Goal: Task Accomplishment & Management: Use online tool/utility

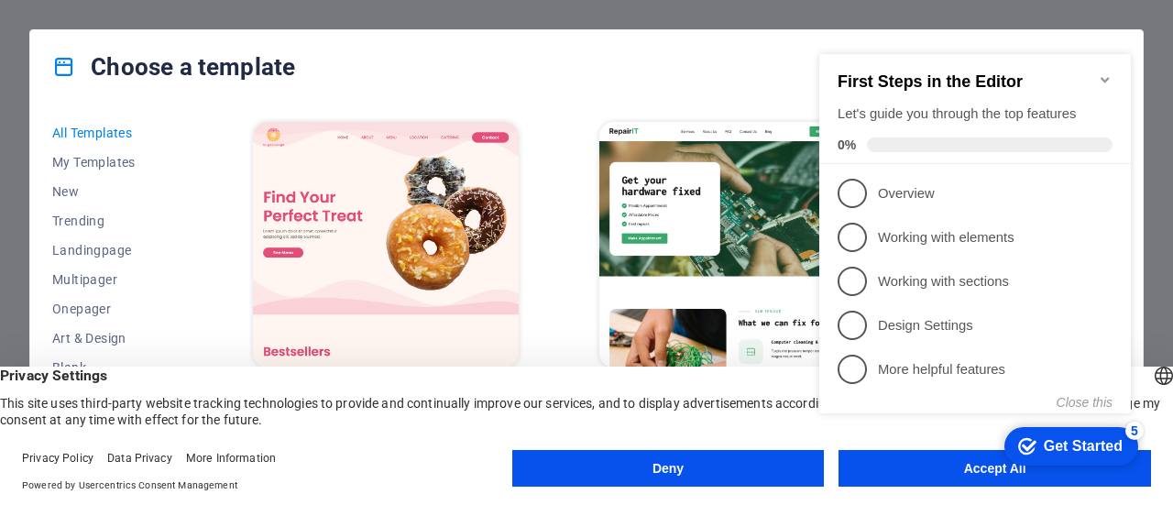
click at [1103, 77] on icon "Minimize checklist" at bounding box center [1104, 79] width 8 height 5
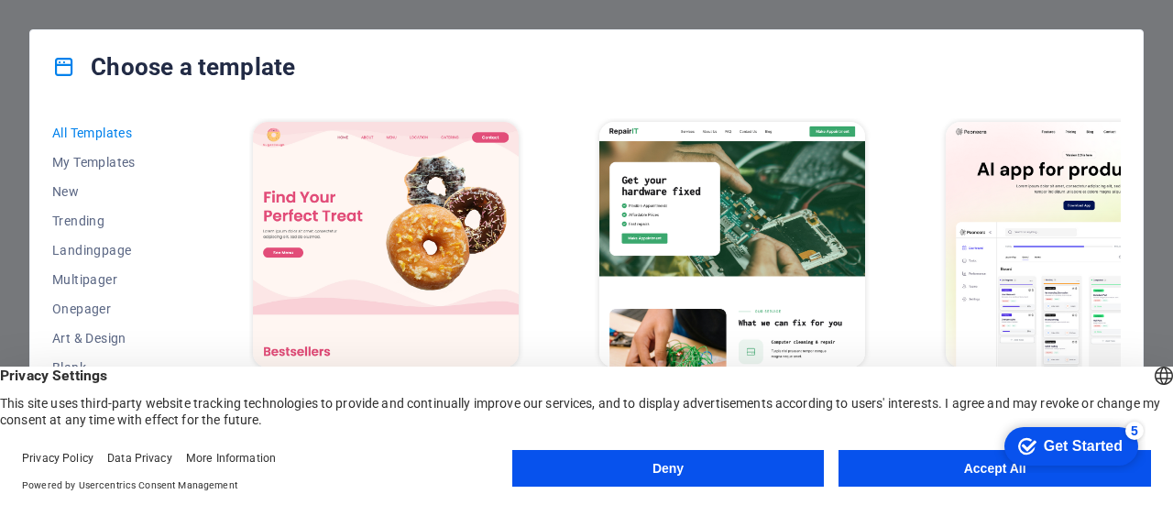
scroll to position [366, 0]
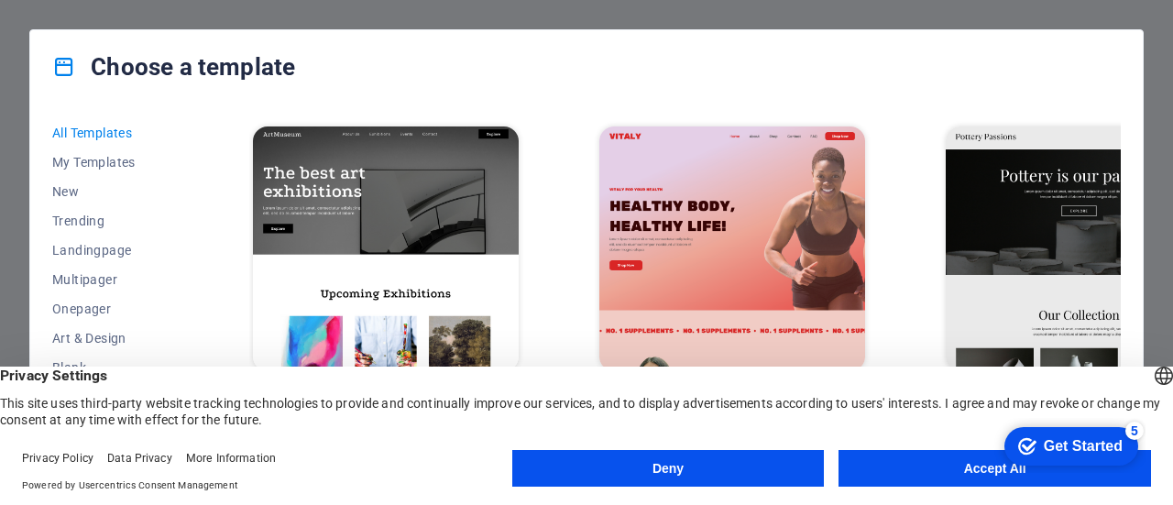
click at [904, 453] on button "Accept All" at bounding box center [994, 468] width 312 height 37
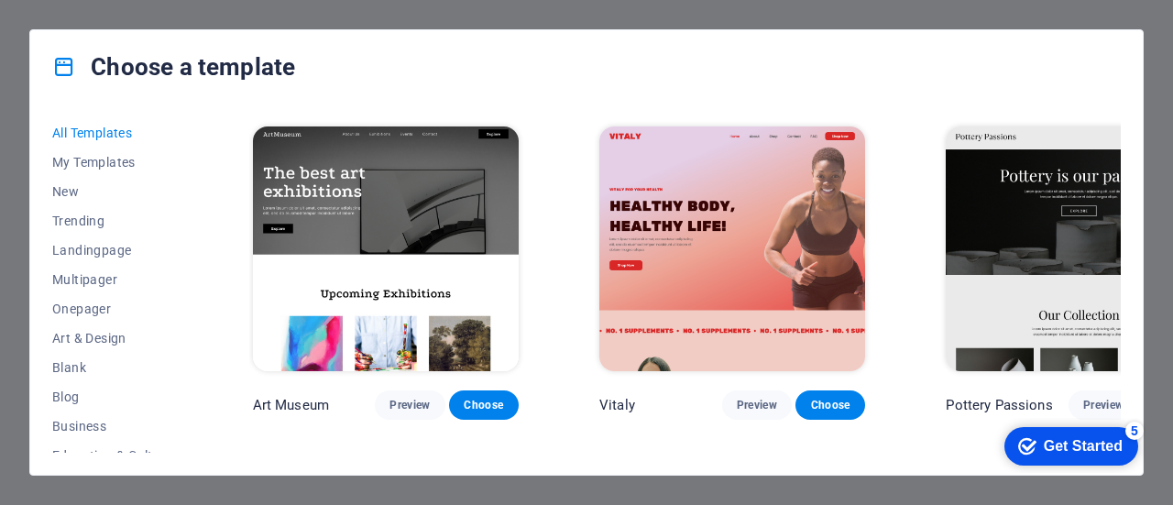
click at [968, 245] on img at bounding box center [1078, 249] width 266 height 246
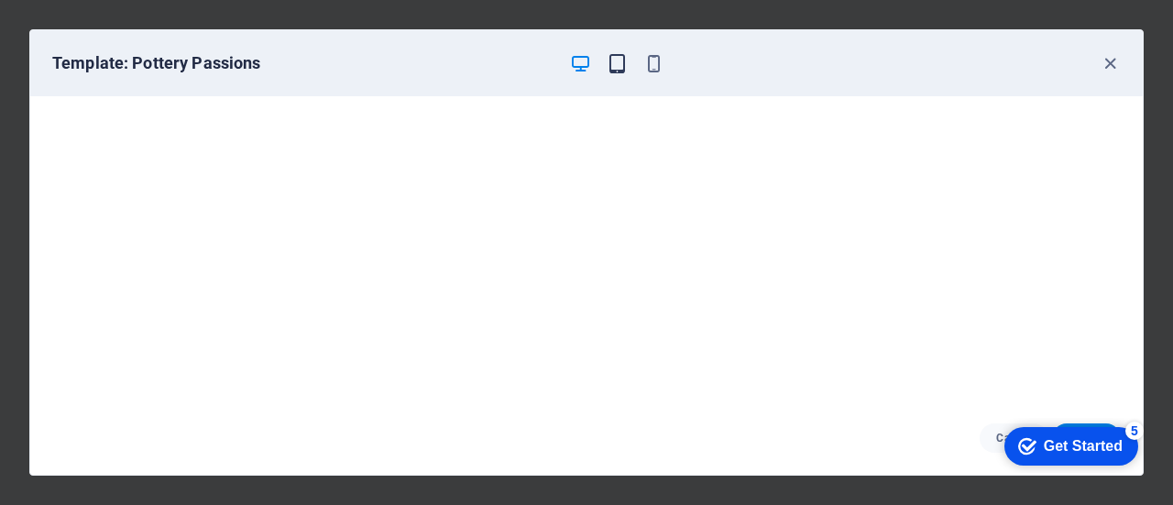
click at [621, 62] on icon "button" at bounding box center [616, 63] width 21 height 21
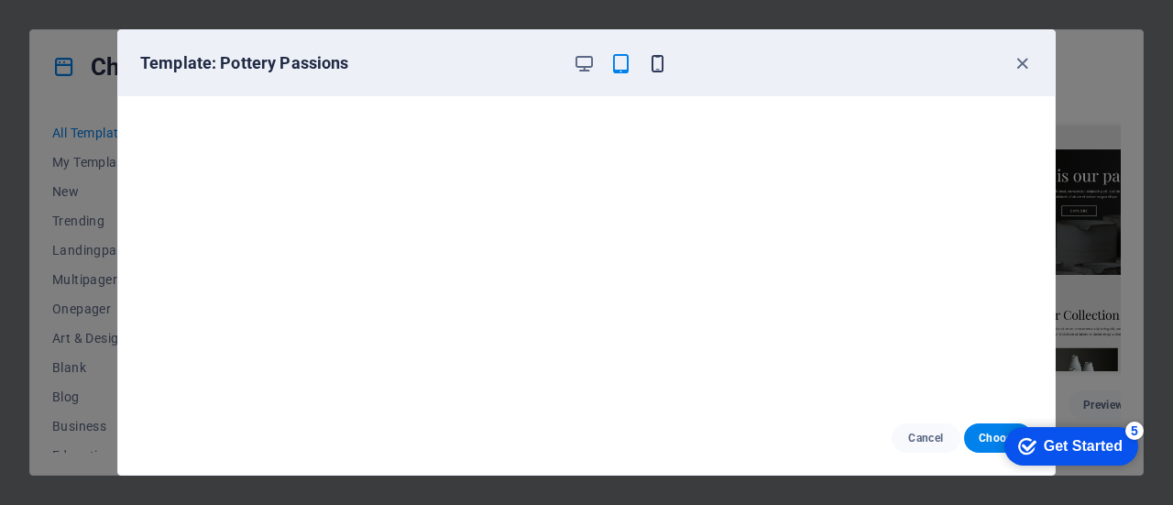
click at [661, 65] on icon "button" at bounding box center [657, 63] width 21 height 21
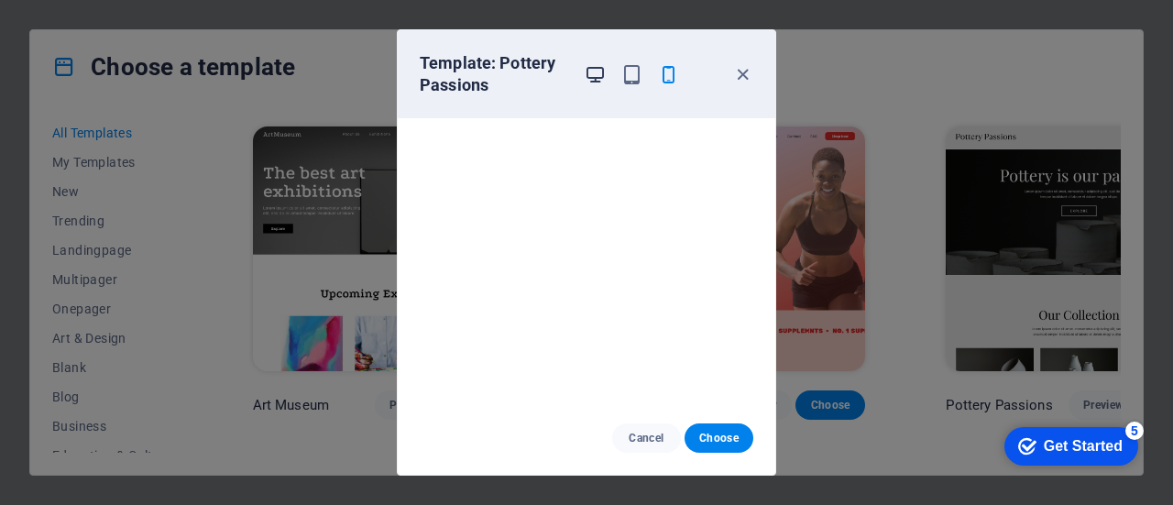
click at [594, 69] on icon "button" at bounding box center [594, 74] width 21 height 21
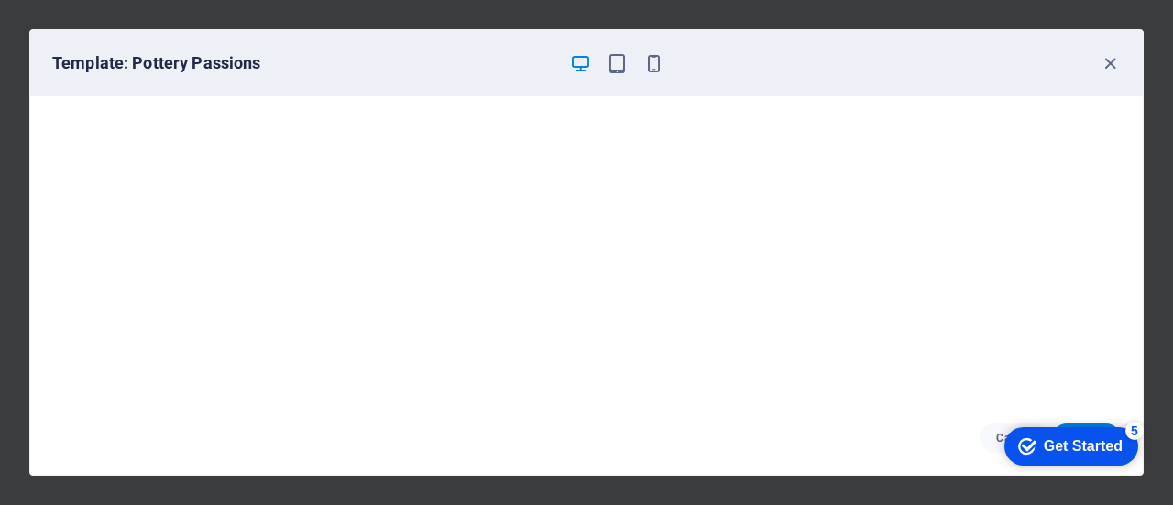
drag, startPoint x: 1042, startPoint y: 448, endPoint x: 1221, endPoint y: 720, distance: 325.5
click at [1043, 446] on div "Get Started" at bounding box center [1082, 446] width 79 height 16
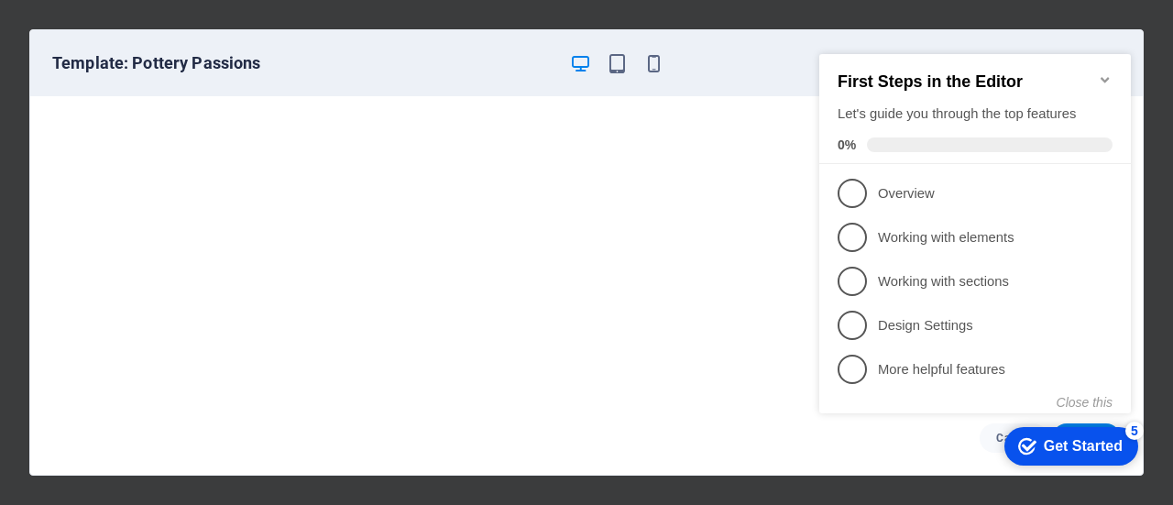
click at [1102, 77] on icon "Minimize checklist" at bounding box center [1104, 79] width 8 height 5
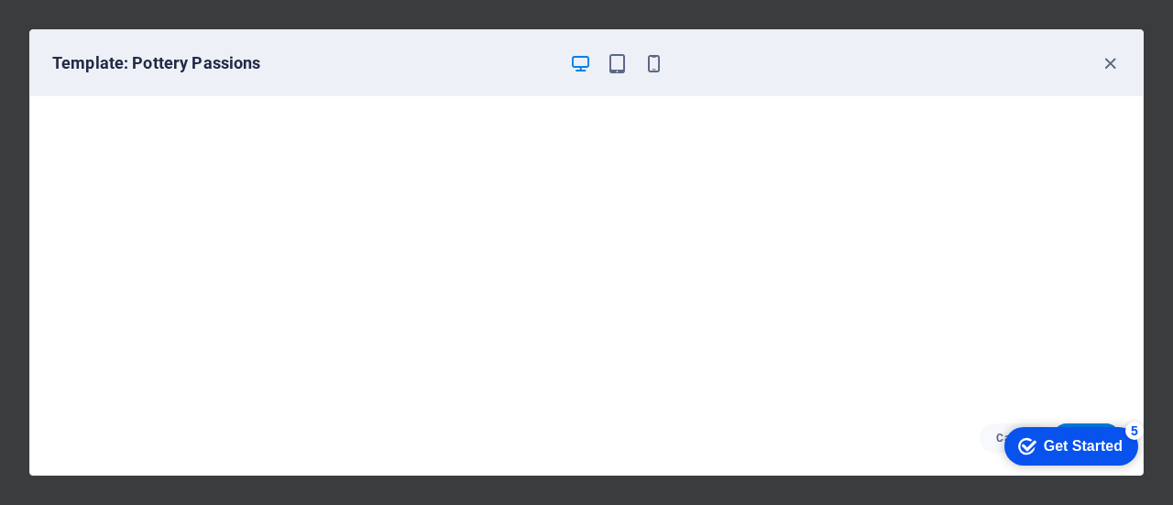
click at [1108, 67] on icon "button" at bounding box center [1109, 63] width 21 height 21
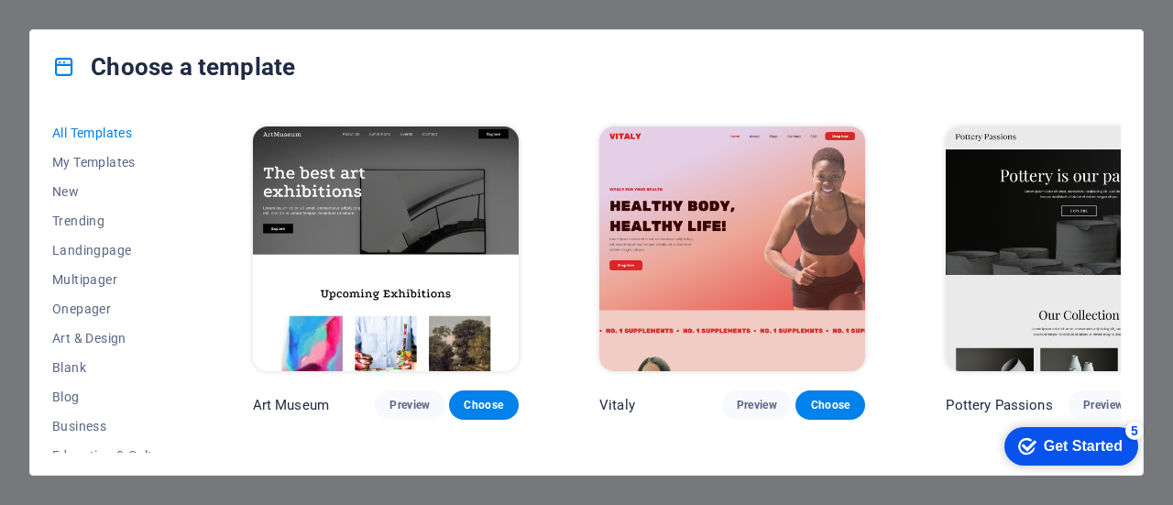
click at [158, 17] on div "Choose a template All Templates My Templates New Trending Landingpage Multipage…" at bounding box center [586, 252] width 1173 height 505
